Goal: Task Accomplishment & Management: Use online tool/utility

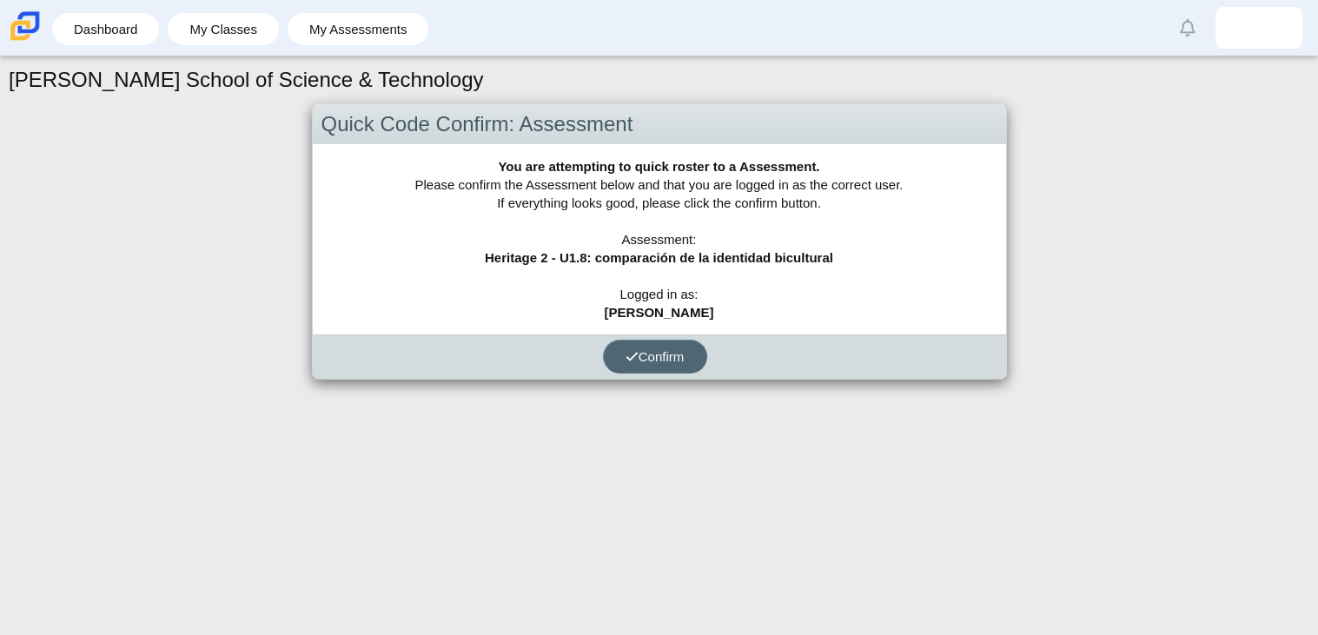
click at [639, 369] on button "Confirm" at bounding box center [655, 357] width 104 height 34
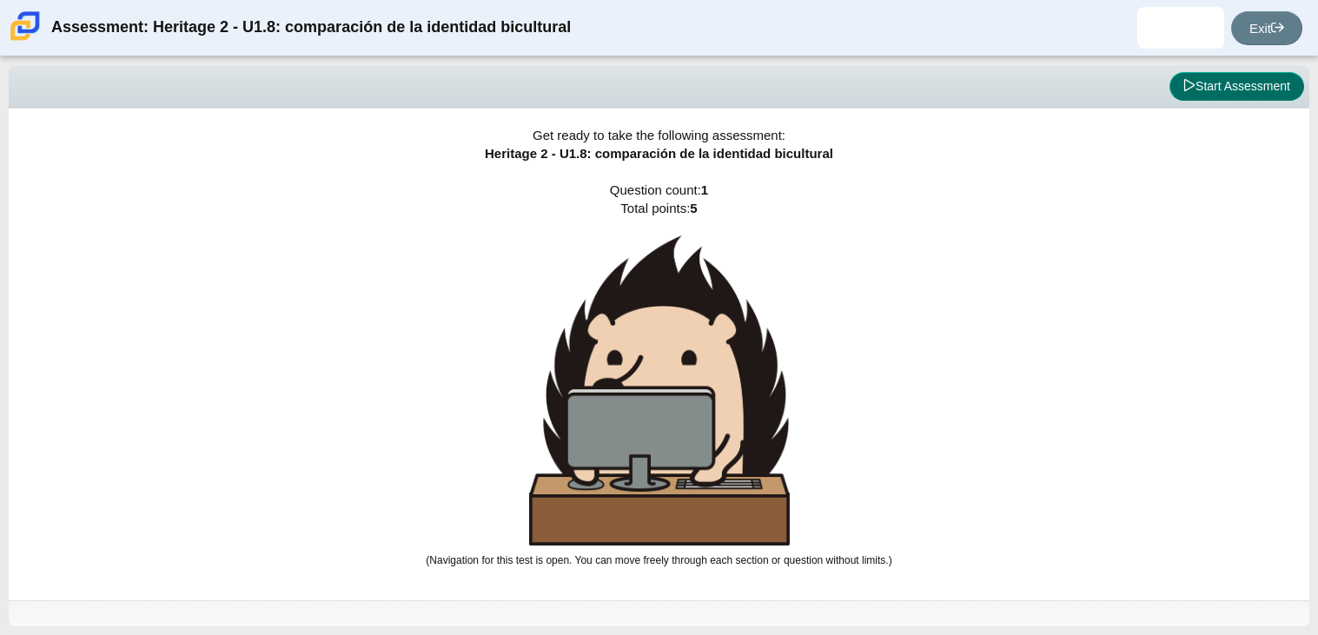
click at [1207, 77] on button "Start Assessment" at bounding box center [1237, 87] width 135 height 30
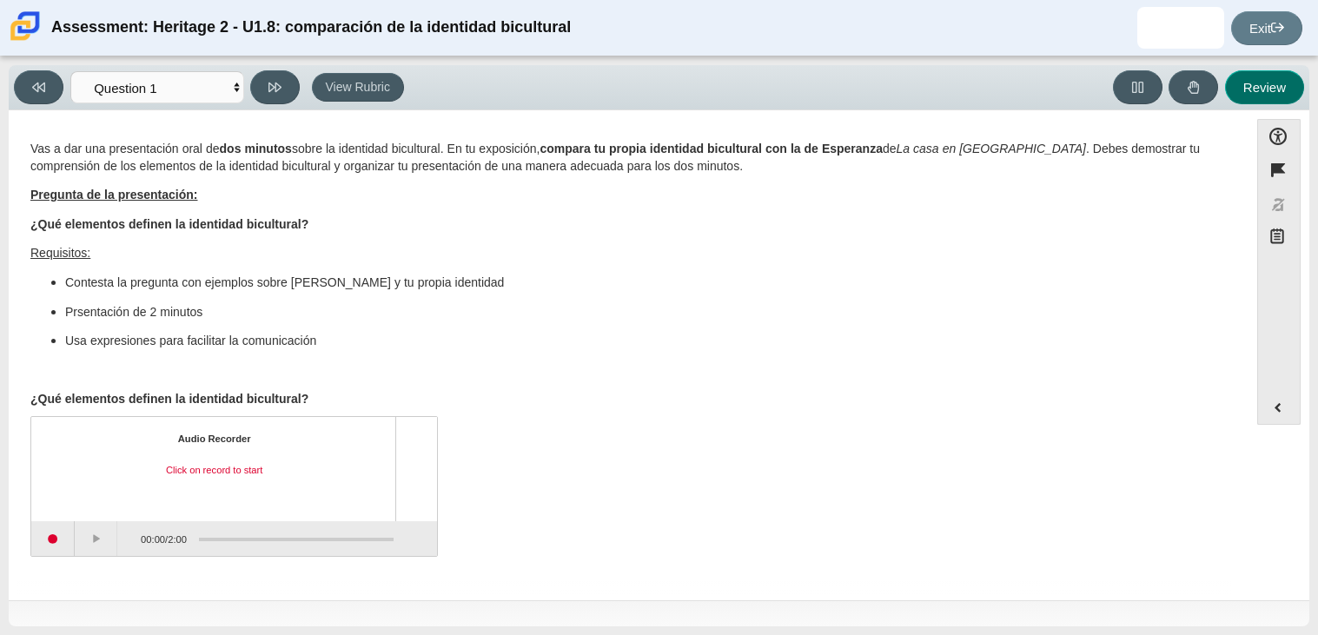
click at [1246, 98] on button "Review" at bounding box center [1264, 87] width 79 height 34
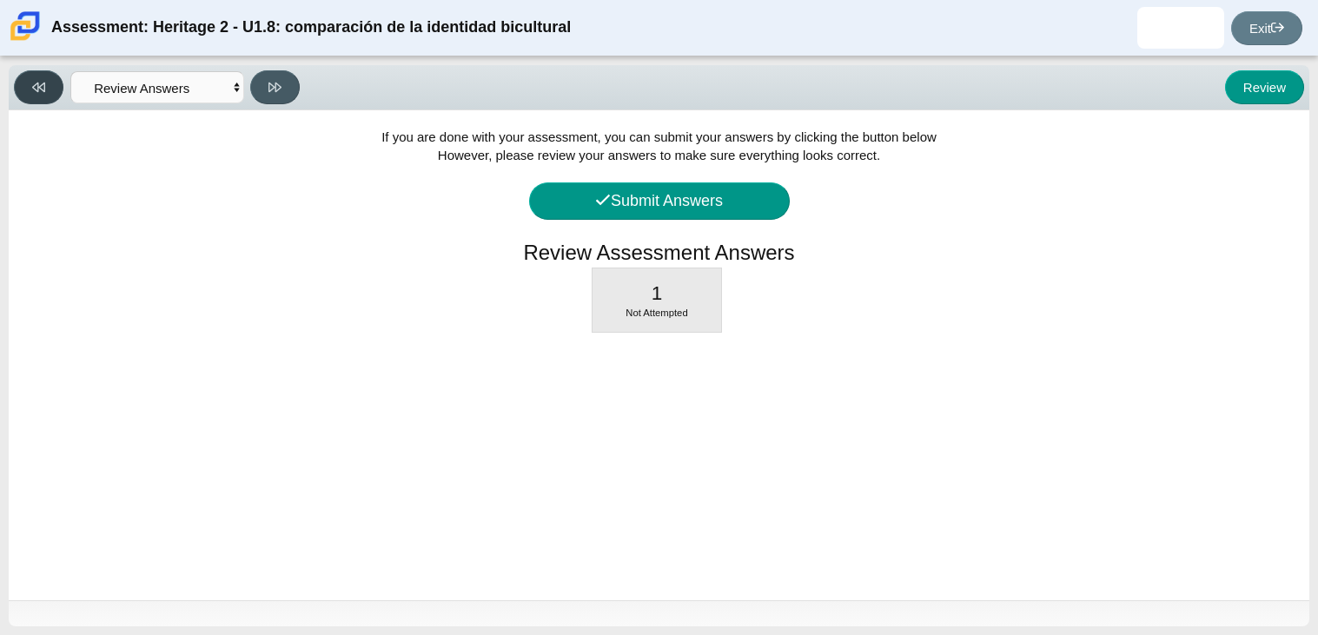
click at [45, 87] on icon at bounding box center [38, 88] width 13 height 10
select select "3d3024f6-a892-4ba5-b2e4-c6acecfbc936"
